Goal: Transaction & Acquisition: Purchase product/service

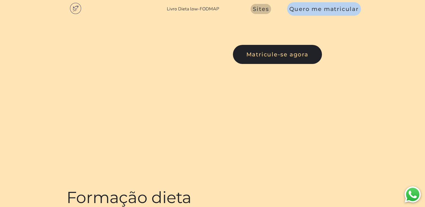
click at [262, 9] on span "Sites" at bounding box center [261, 9] width 16 height 7
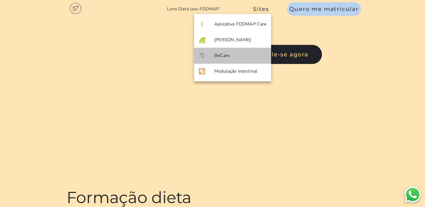
click at [229, 58] on mwc-list-item "BeCare" at bounding box center [232, 56] width 77 height 16
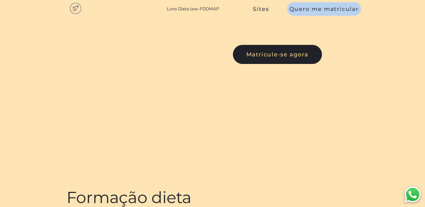
click at [209, 7] on link "Livro Dieta low-FODMAP" at bounding box center [193, 9] width 52 height 6
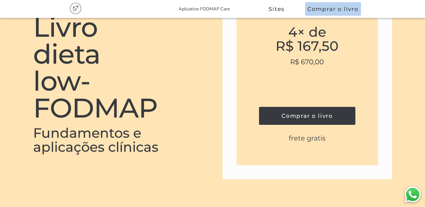
scroll to position [1144, 0]
